Goal: Task Accomplishment & Management: Manage account settings

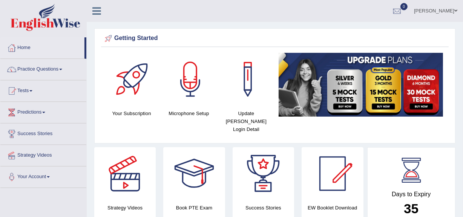
click at [449, 8] on link "[PERSON_NAME]" at bounding box center [435, 10] width 55 height 20
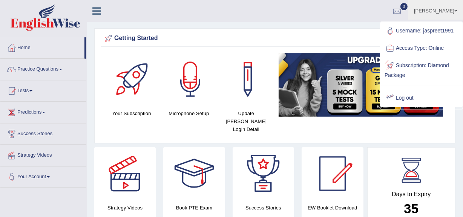
click at [404, 98] on link "Log out" at bounding box center [421, 97] width 81 height 17
